Goal: Information Seeking & Learning: Learn about a topic

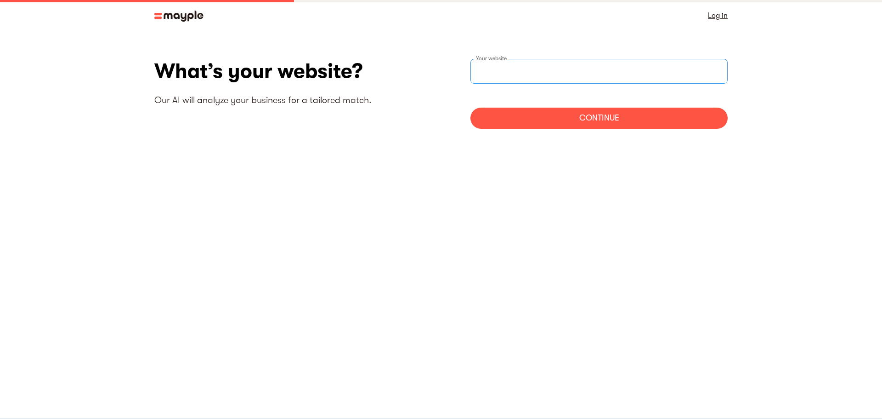
click at [650, 75] on input "websiteStep" at bounding box center [599, 71] width 257 height 25
paste input "https://www.stgltd.com/"
type input "https://www.stgltd.com/"
click at [585, 124] on div "Continue" at bounding box center [599, 118] width 257 height 21
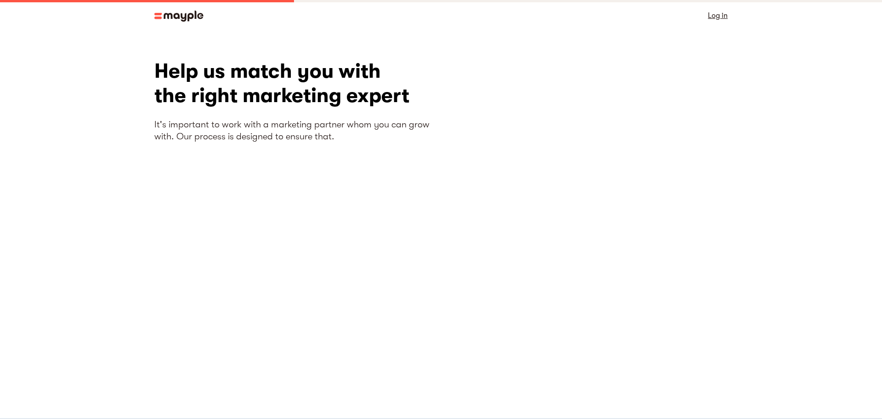
click at [157, 14] on img at bounding box center [178, 16] width 49 height 11
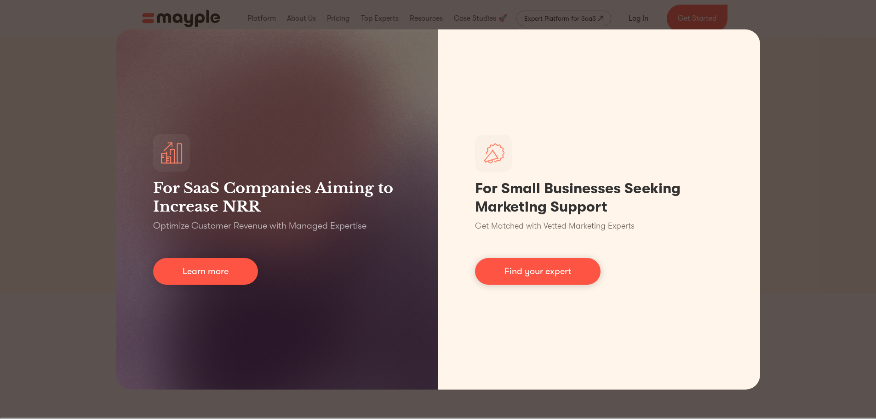
click at [6, 267] on div "For SaaS Companies Aiming to Increase NRR Optimize Customer Revenue with Manage…" at bounding box center [438, 209] width 876 height 419
click at [797, 56] on div "For SaaS Companies Aiming to Increase NRR Optimize Customer Revenue with Manage…" at bounding box center [438, 209] width 876 height 419
click at [822, 107] on div "For SaaS Companies Aiming to Increase NRR Optimize Customer Revenue with Manage…" at bounding box center [438, 209] width 876 height 419
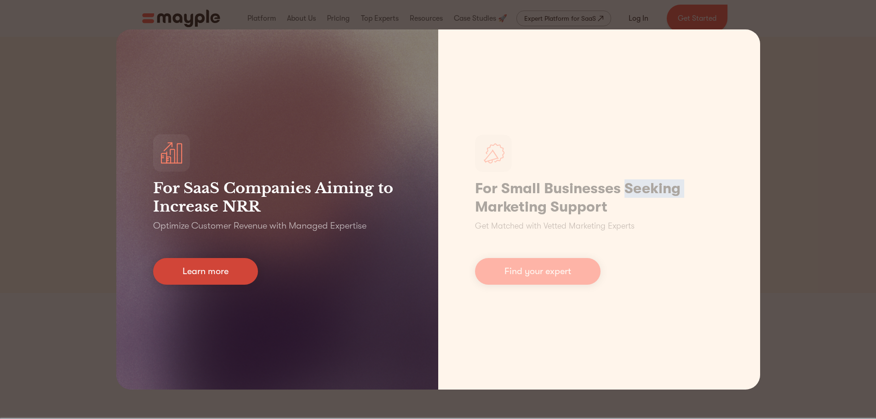
click at [235, 282] on link "Learn more" at bounding box center [205, 271] width 105 height 27
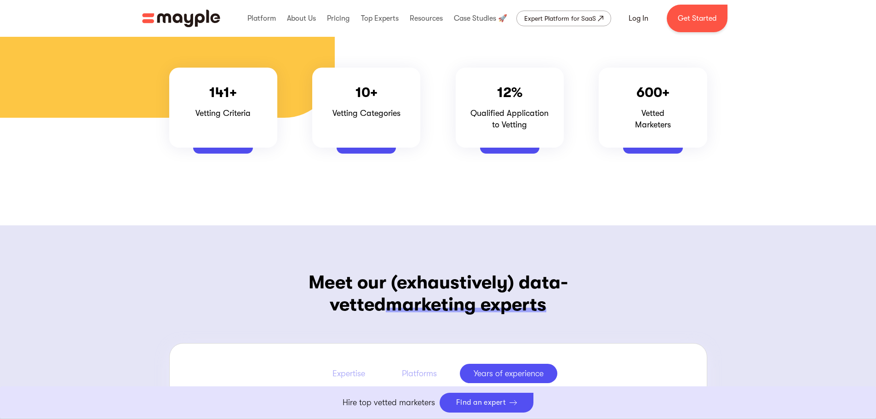
scroll to position [460, 0]
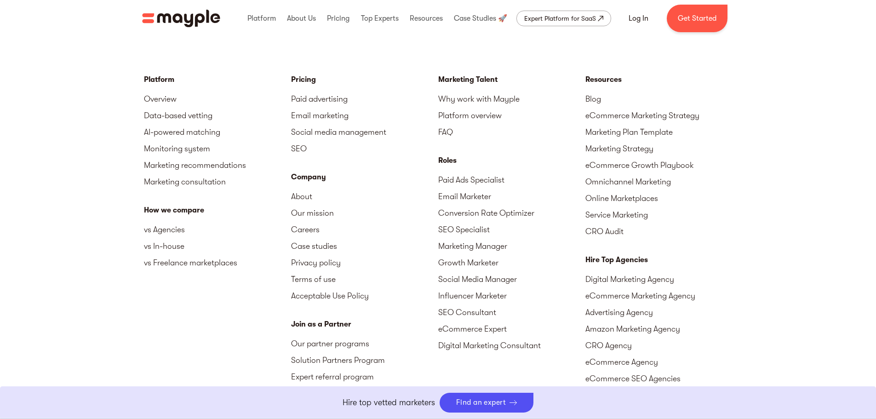
scroll to position [4090, 0]
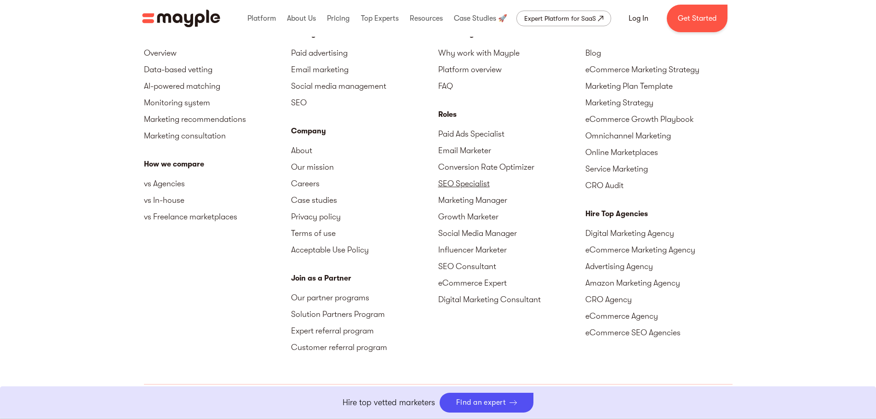
click at [460, 186] on link "SEO Specialist" at bounding box center [511, 183] width 147 height 17
